Goal: Task Accomplishment & Management: Use online tool/utility

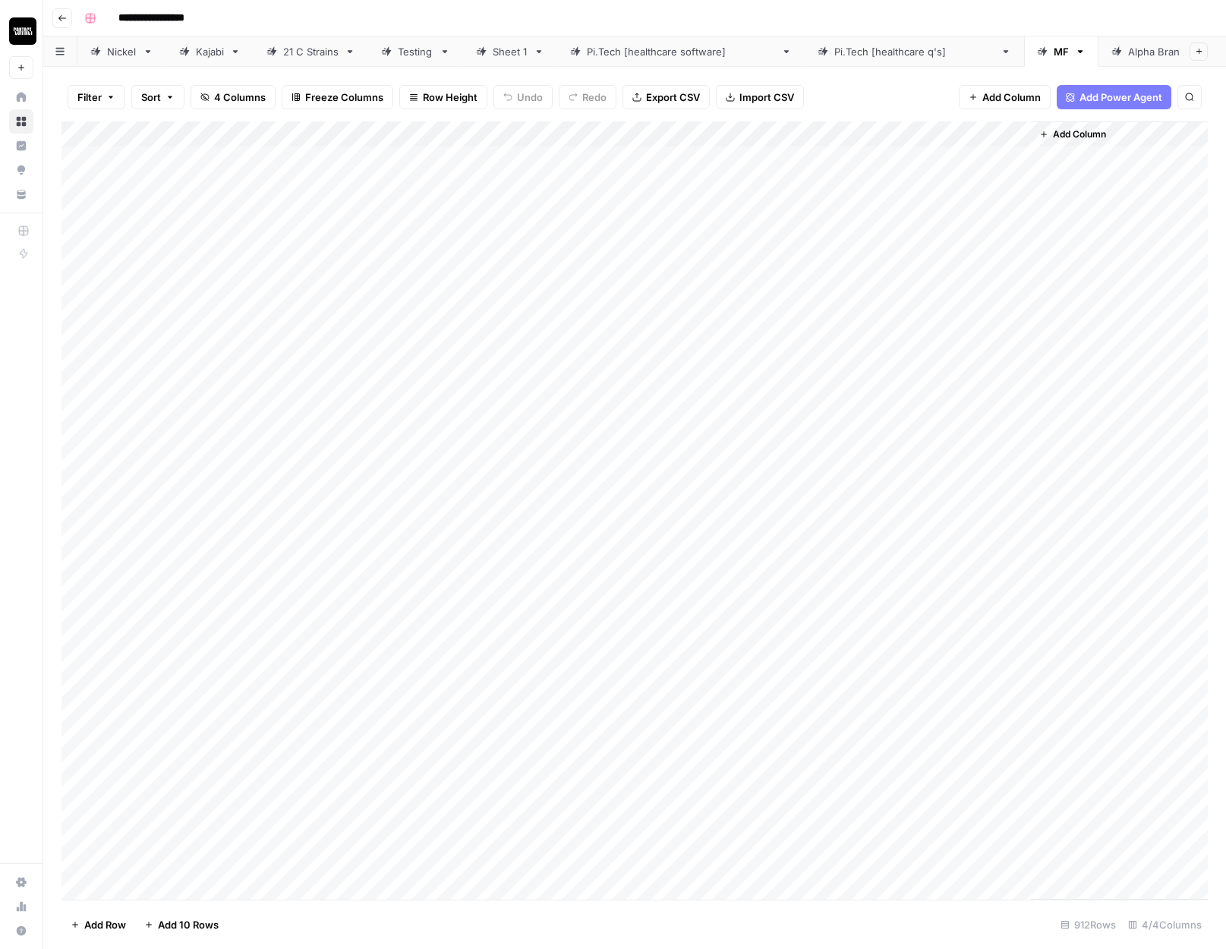
click at [1128, 56] on div "Alpha Brands" at bounding box center [1159, 51] width 62 height 15
click at [158, 155] on div "Add Column" at bounding box center [635, 511] width 1147 height 778
click at [86, 132] on div "Add Column" at bounding box center [635, 511] width 1147 height 778
click at [85, 933] on button "Delete 702 Rows" at bounding box center [111, 925] width 98 height 24
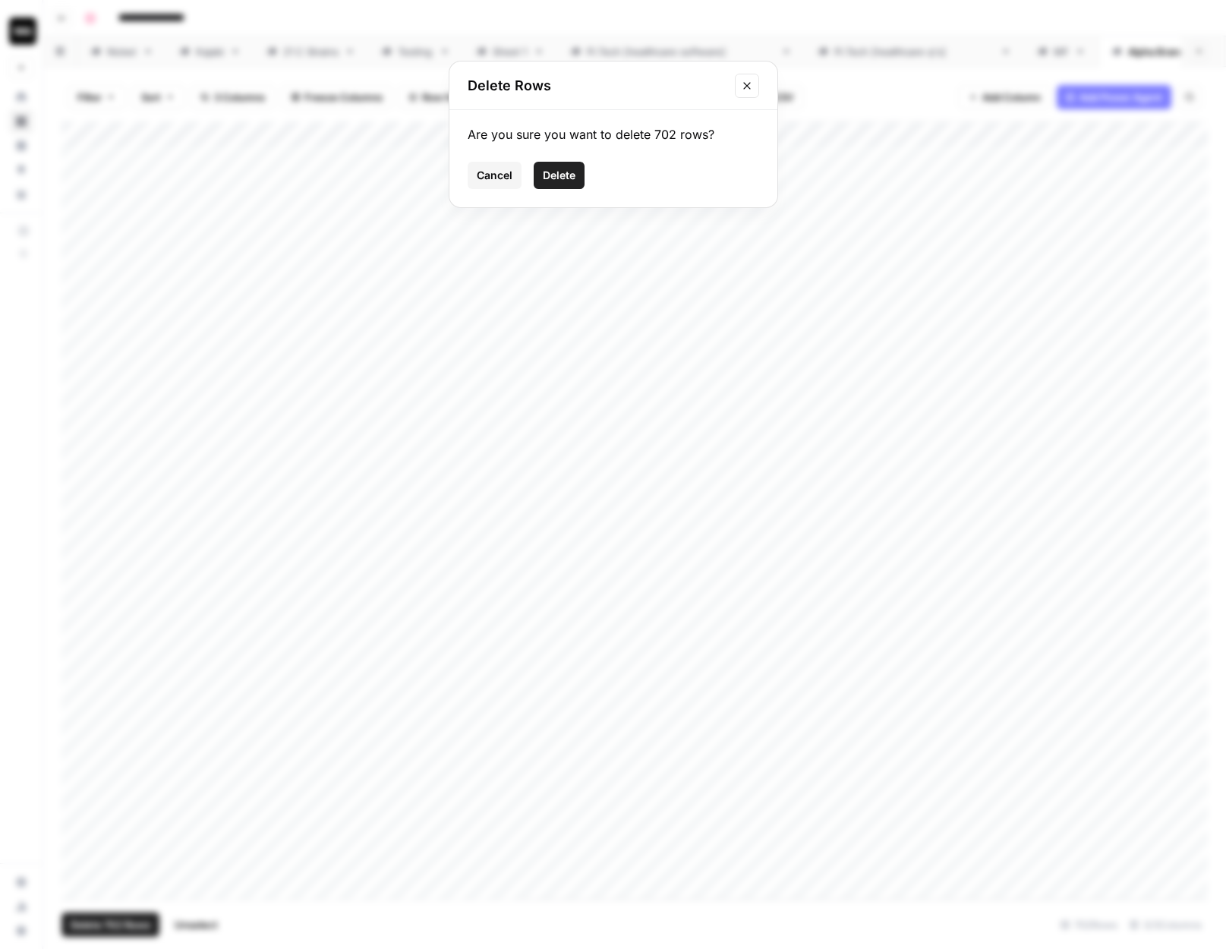
click at [568, 174] on span "Delete" at bounding box center [559, 175] width 33 height 15
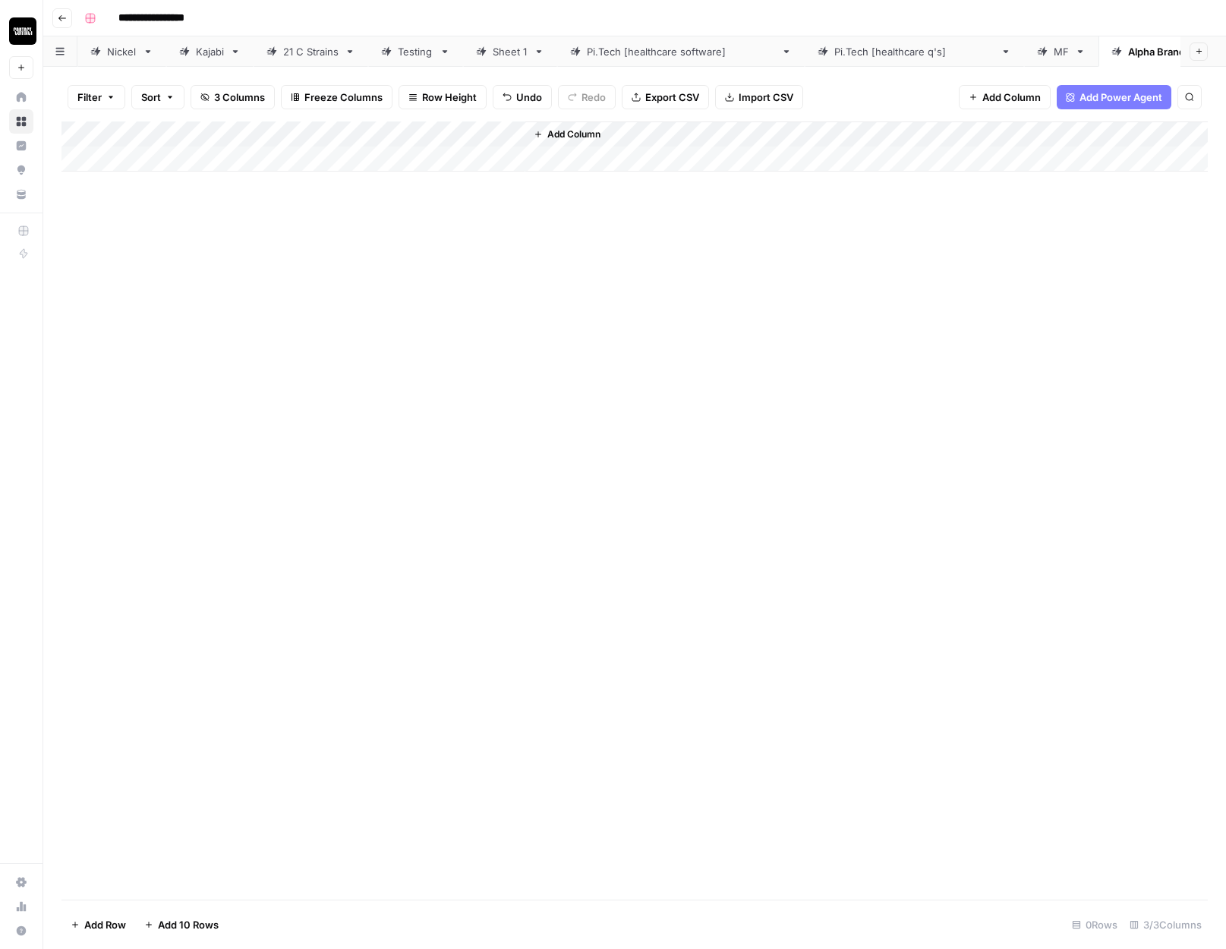
click at [153, 162] on div "Add Column" at bounding box center [635, 147] width 1147 height 50
click at [153, 197] on div "Add Column" at bounding box center [635, 160] width 1147 height 76
click at [155, 165] on div "Add Column" at bounding box center [635, 173] width 1147 height 102
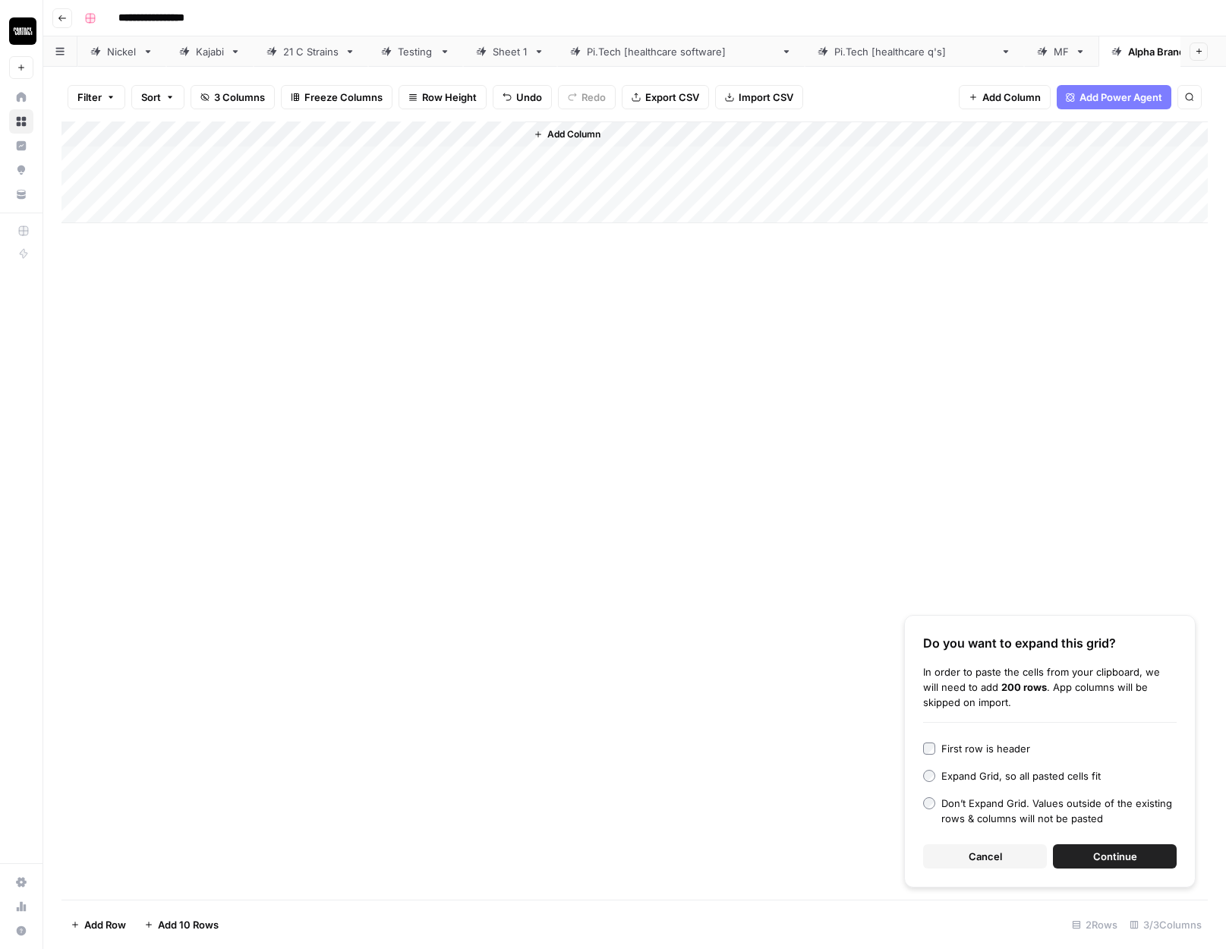
click at [1096, 842] on div "Do you want to expand this grid? In order to paste the cells from your clipboar…" at bounding box center [1050, 751] width 292 height 273
click at [1094, 852] on span "Continue" at bounding box center [1116, 856] width 44 height 15
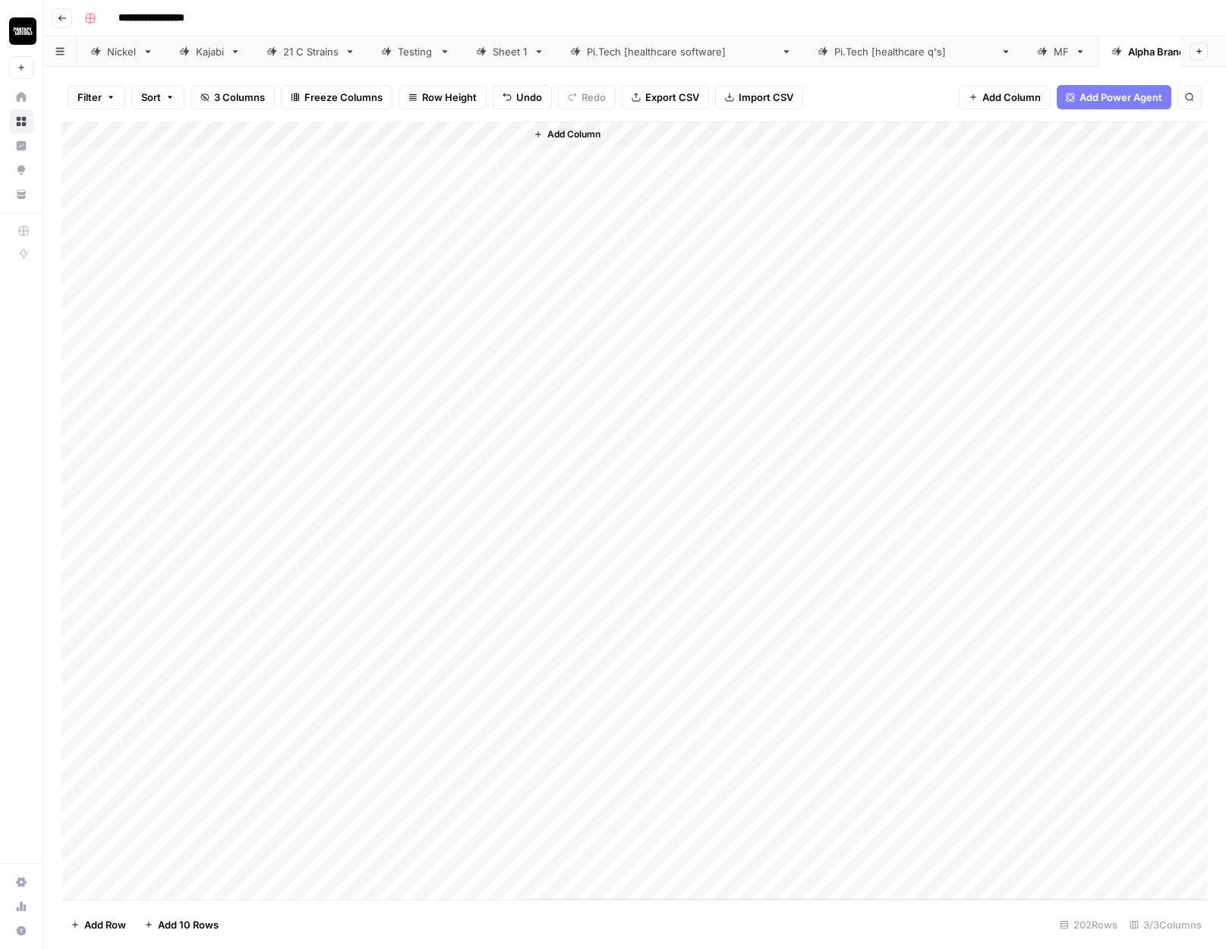
click at [376, 136] on div "Add Column" at bounding box center [635, 511] width 1147 height 778
click at [410, 172] on span "All Rows" at bounding box center [429, 169] width 96 height 15
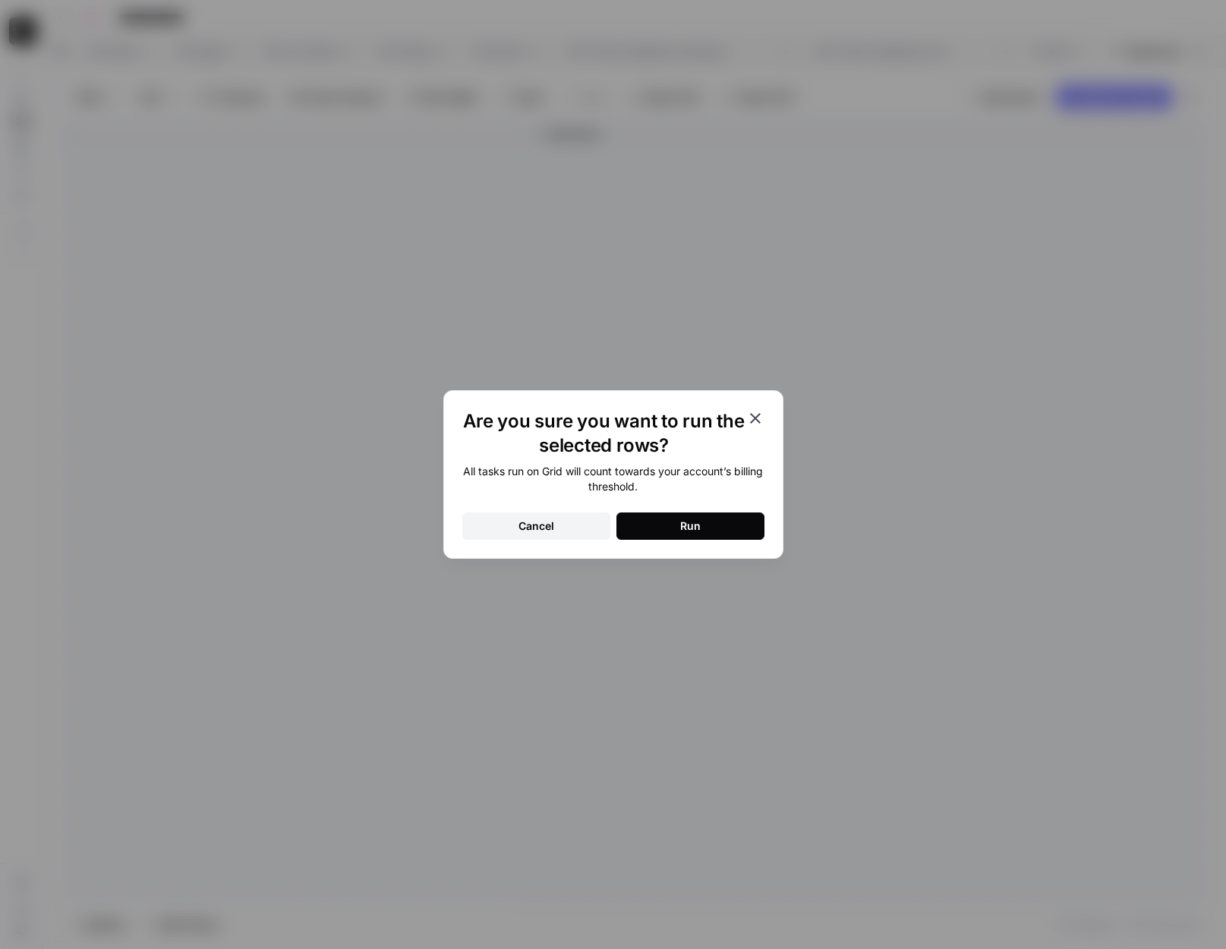
click at [684, 515] on button "Run" at bounding box center [691, 526] width 148 height 27
